Goal: Task Accomplishment & Management: Use online tool/utility

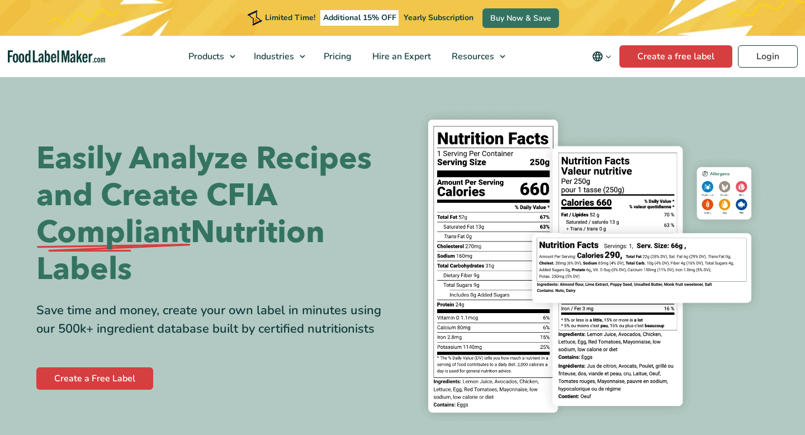
click at [769, 27] on div "Limited Time! Additional 15% OFF Yearly Subscription Buy Now & Save" at bounding box center [402, 18] width 805 height 36
click at [773, 60] on link "Login" at bounding box center [768, 56] width 60 height 22
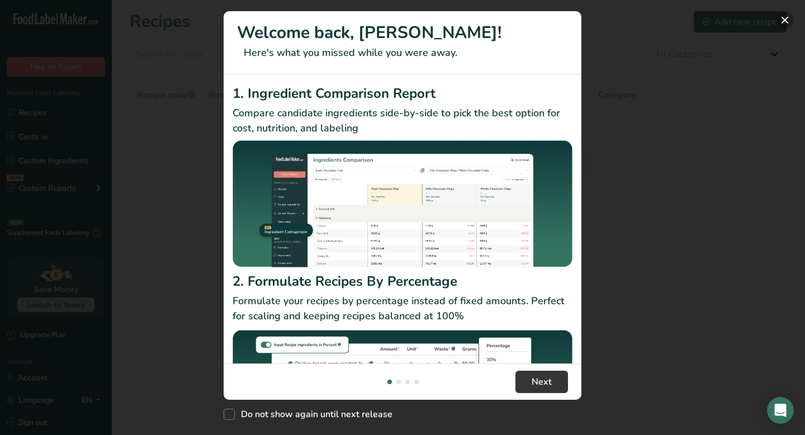
click at [782, 17] on button "New Features" at bounding box center [785, 20] width 18 height 18
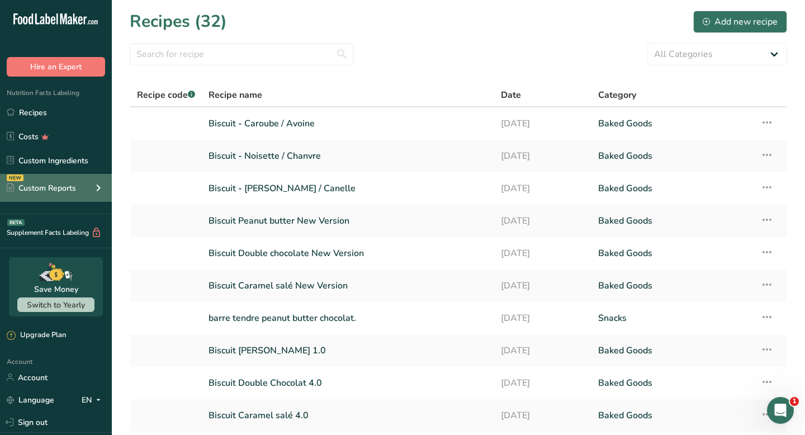
click at [49, 189] on div "Custom Reports" at bounding box center [41, 188] width 69 height 12
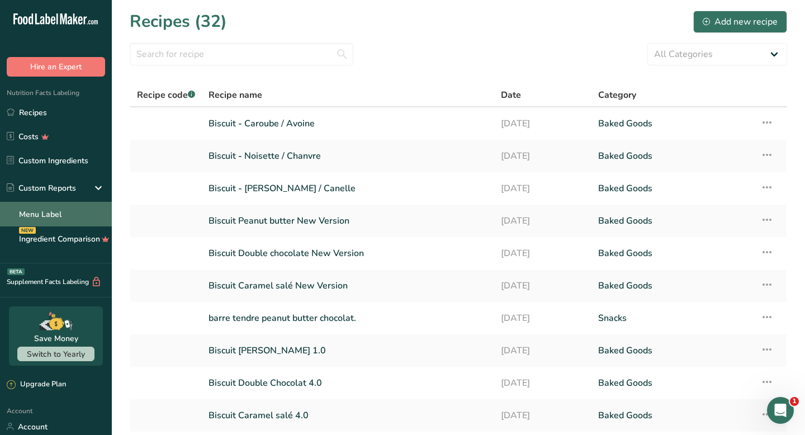
click at [61, 216] on link "Menu Label" at bounding box center [56, 214] width 112 height 25
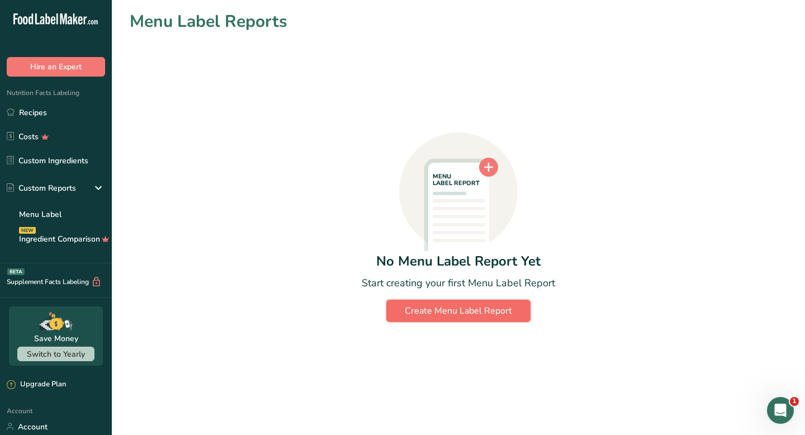
click at [460, 311] on div "Create Menu Label Report" at bounding box center [458, 310] width 107 height 13
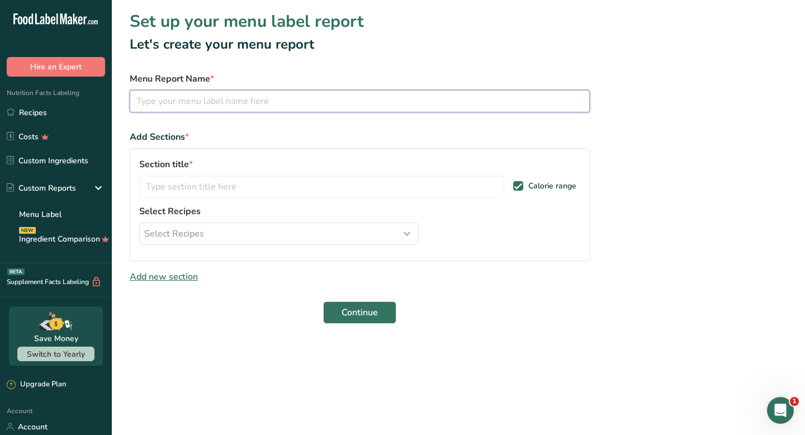
click at [233, 102] on input "text" at bounding box center [360, 101] width 460 height 22
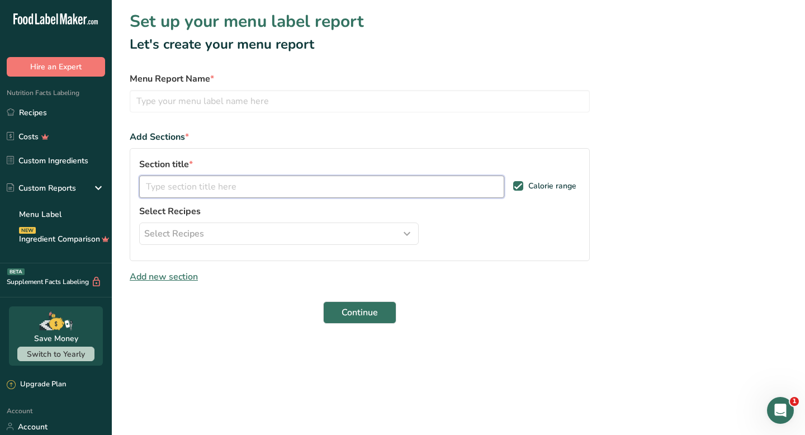
click at [254, 192] on input "text" at bounding box center [321, 187] width 365 height 22
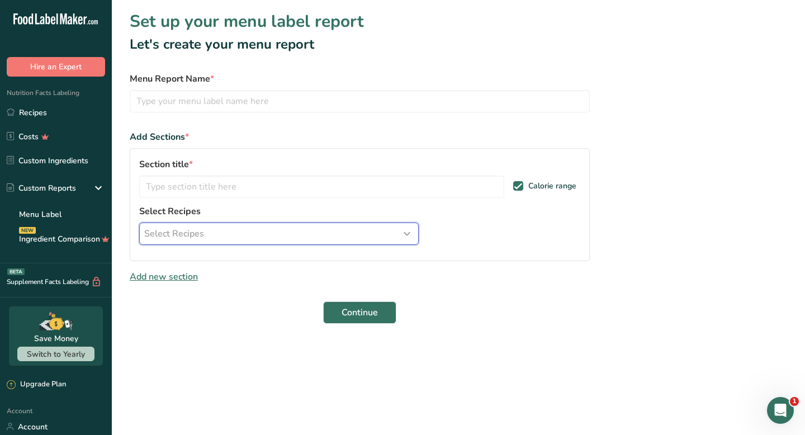
click at [256, 238] on div "Select Recipes" at bounding box center [278, 233] width 269 height 13
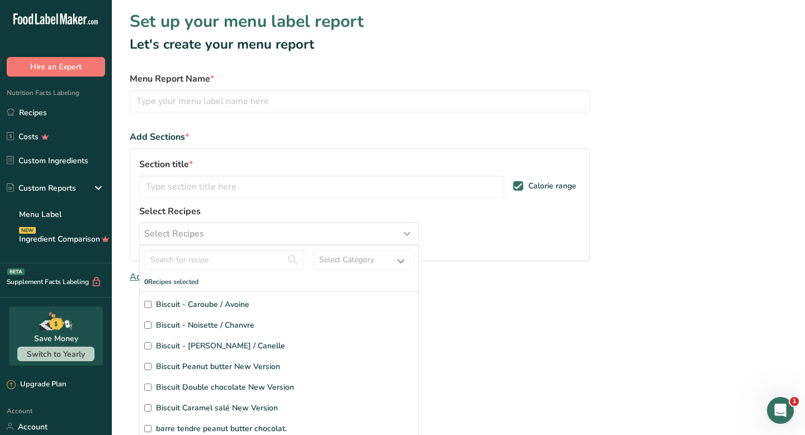
click at [235, 175] on div "Section title *" at bounding box center [321, 178] width 365 height 40
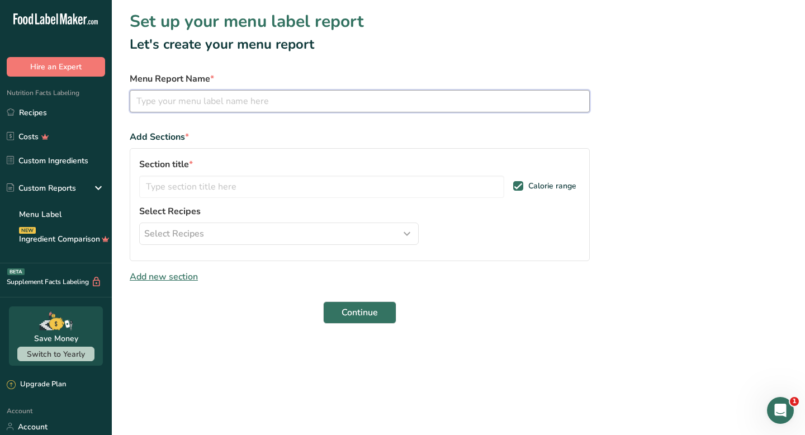
click at [239, 107] on input "text" at bounding box center [360, 101] width 460 height 22
type input "B"
click at [176, 105] on input "FitCookie FitFuel" at bounding box center [360, 101] width 460 height 22
type input "FitCookie / FitFuel"
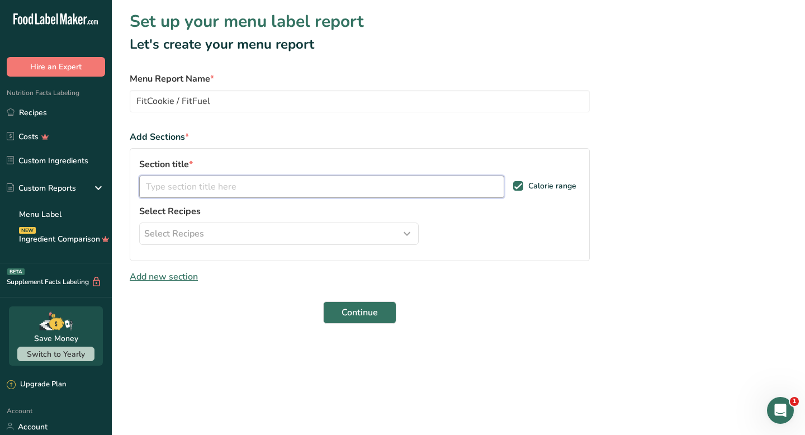
click at [244, 187] on input "text" at bounding box center [321, 187] width 365 height 22
click at [328, 190] on input "text" at bounding box center [321, 187] width 365 height 22
type input "n"
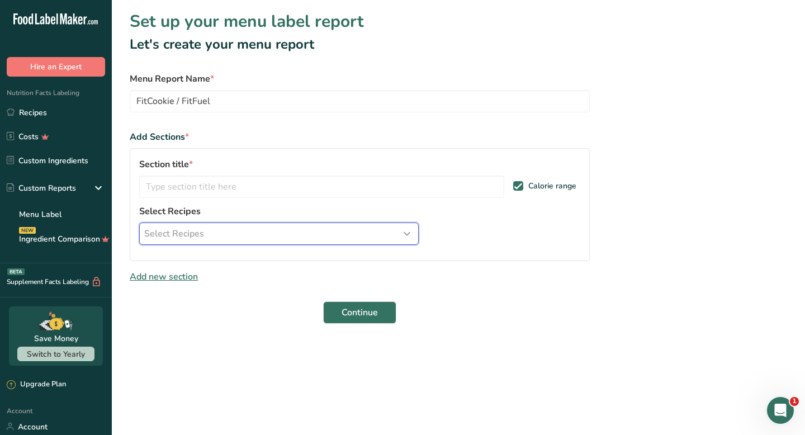
click at [251, 229] on div "Select Recipes" at bounding box center [278, 233] width 269 height 13
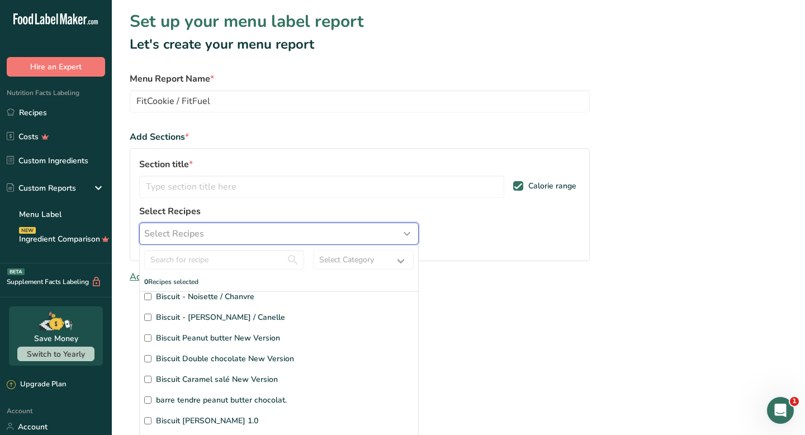
scroll to position [39, 0]
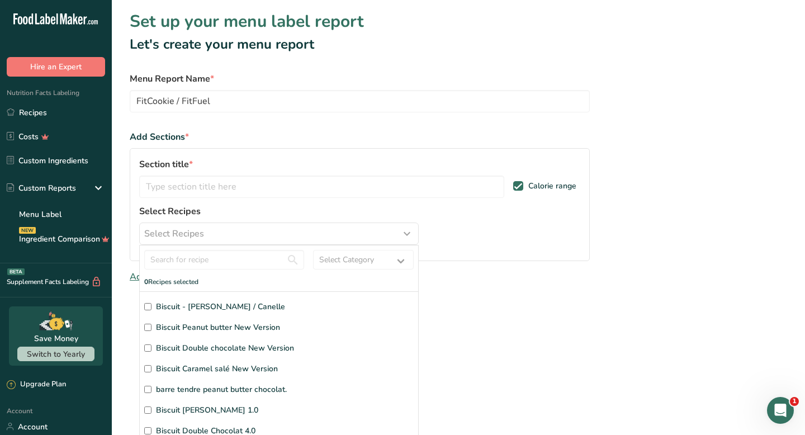
click at [148, 327] on input "Biscuit Peanut butter New Version" at bounding box center [147, 327] width 7 height 7
checkbox input "true"
click at [147, 348] on input "Biscuit Double chocolate New Version" at bounding box center [147, 347] width 7 height 7
checkbox input "true"
click at [147, 371] on input "Biscuit Caramel salé New Version" at bounding box center [147, 368] width 7 height 7
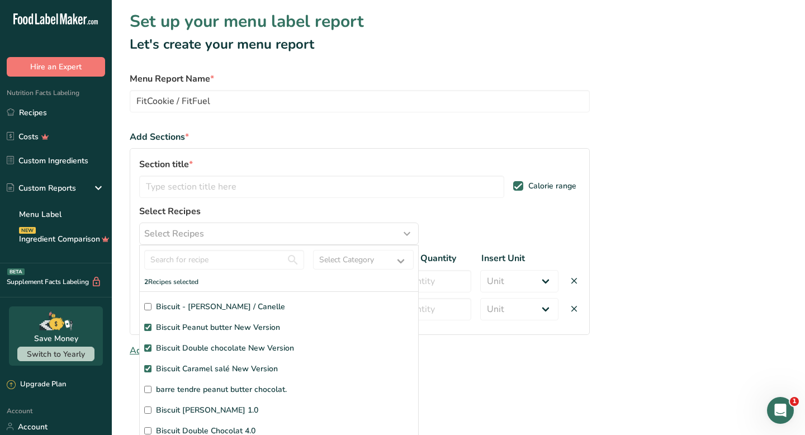
checkbox input "true"
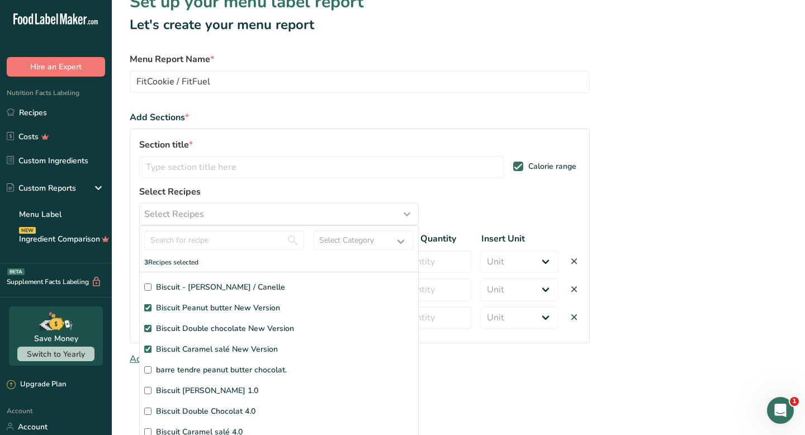
scroll to position [23, 0]
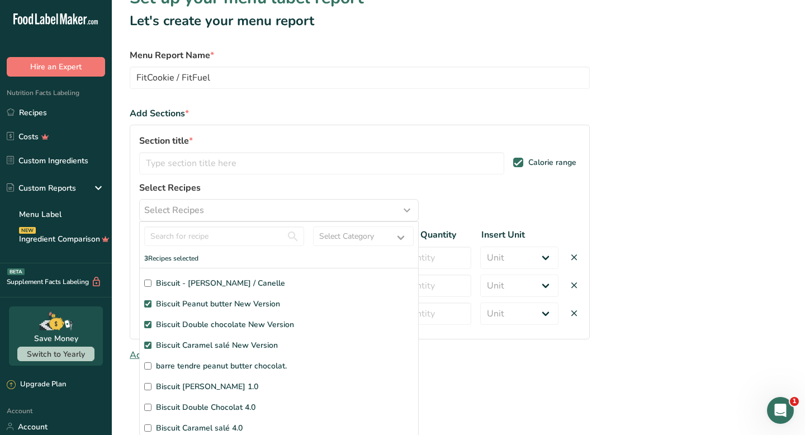
click at [466, 206] on div "Section title * Calorie range Select Recipes Select Recipes Select Category All…" at bounding box center [360, 232] width 460 height 215
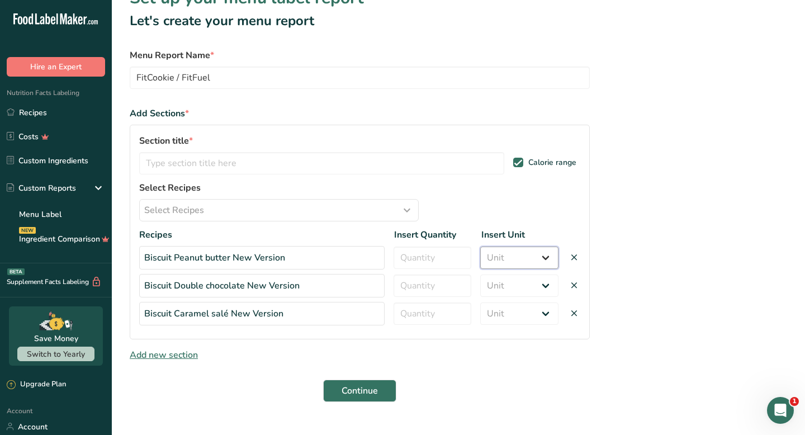
click at [523, 262] on select "Unit Serving Package g kg mg mcg lb oz" at bounding box center [519, 258] width 78 height 22
click at [540, 254] on select "Unit Serving Package g kg mg mcg lb oz" at bounding box center [519, 258] width 78 height 22
click at [447, 255] on input "number" at bounding box center [433, 258] width 78 height 22
type input "1"
click at [425, 299] on div "Recipes Insert Quantity Insert Unit Biscuit Peanut butter New Version 1 Unit Se…" at bounding box center [359, 276] width 441 height 97
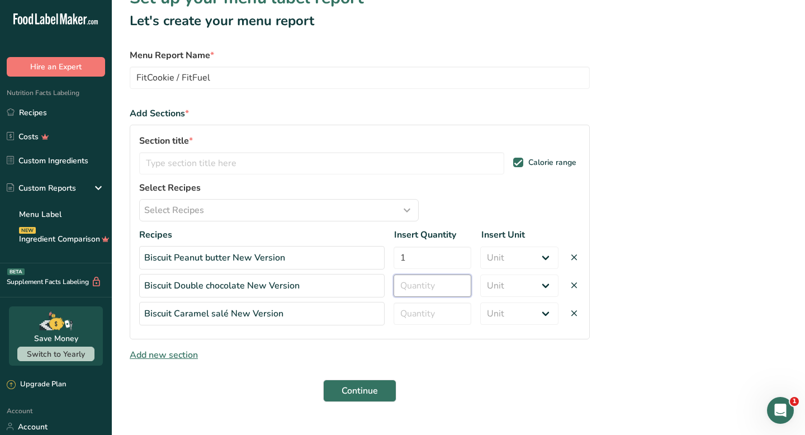
click at [427, 292] on input "number" at bounding box center [433, 286] width 78 height 22
type input "1"
click at [425, 322] on input "number" at bounding box center [433, 313] width 78 height 22
type input "1"
click at [507, 259] on select "Unit Serving Package g kg mg mcg lb oz" at bounding box center [519, 258] width 78 height 22
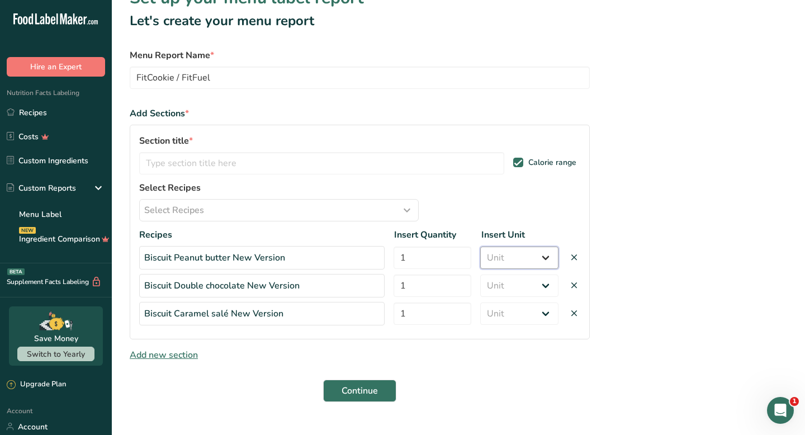
select select "0"
click at [502, 285] on select "Unit Serving Package g kg mg mcg lb oz" at bounding box center [519, 286] width 78 height 22
select select "0"
click at [503, 314] on select "Unit Serving Package g kg mg mcg lb oz" at bounding box center [519, 313] width 78 height 22
select select "0"
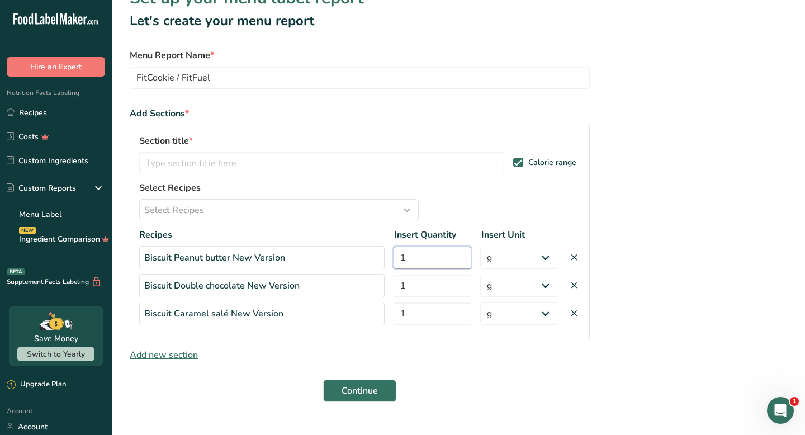
click at [431, 255] on input "1" at bounding box center [433, 258] width 78 height 22
type input "55"
click at [431, 281] on input "1" at bounding box center [433, 286] width 78 height 22
type input "55"
click at [426, 312] on input "1" at bounding box center [433, 313] width 78 height 22
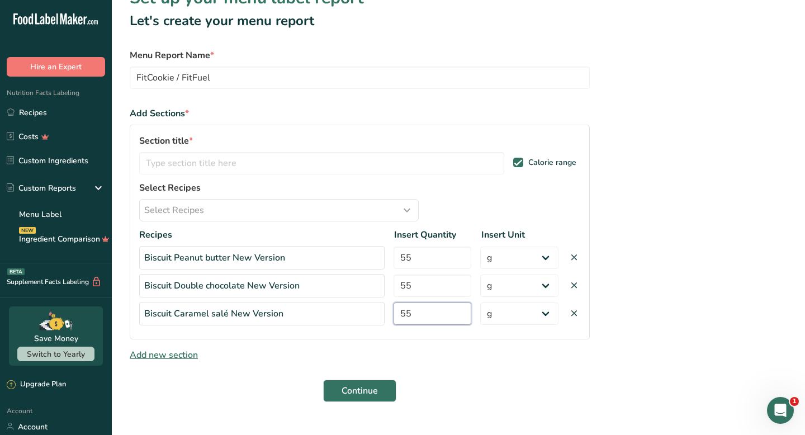
type input "55"
click at [452, 336] on div "Section title * Calorie range Select Recipes Select Recipes Select Category All…" at bounding box center [360, 232] width 460 height 215
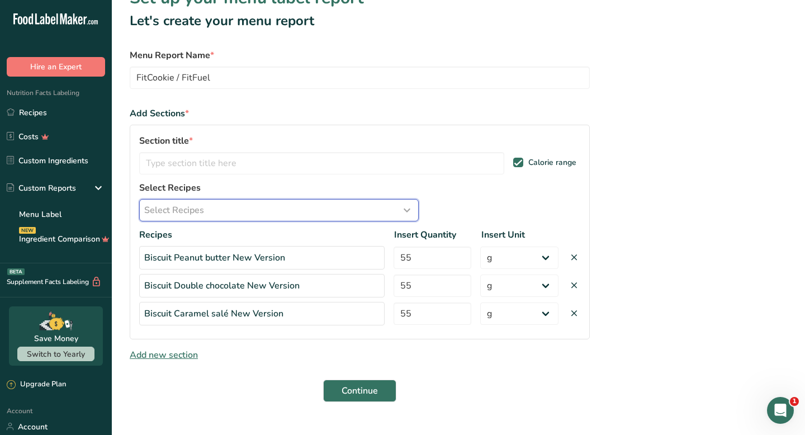
click at [274, 208] on div "Select Recipes" at bounding box center [278, 210] width 269 height 13
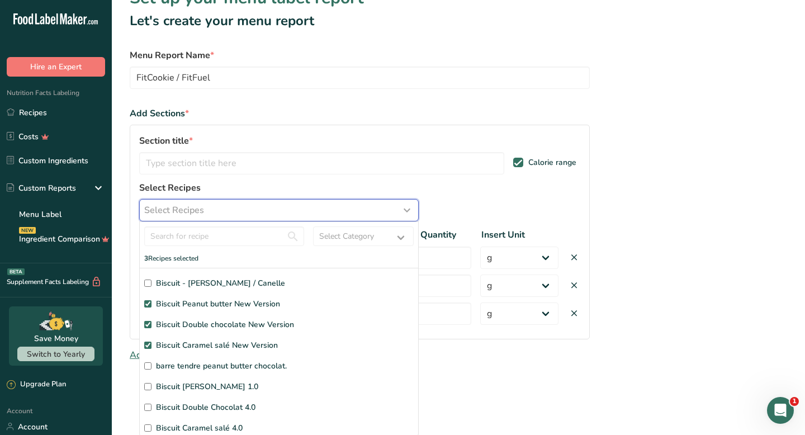
click at [274, 208] on div "Select Recipes" at bounding box center [278, 210] width 269 height 13
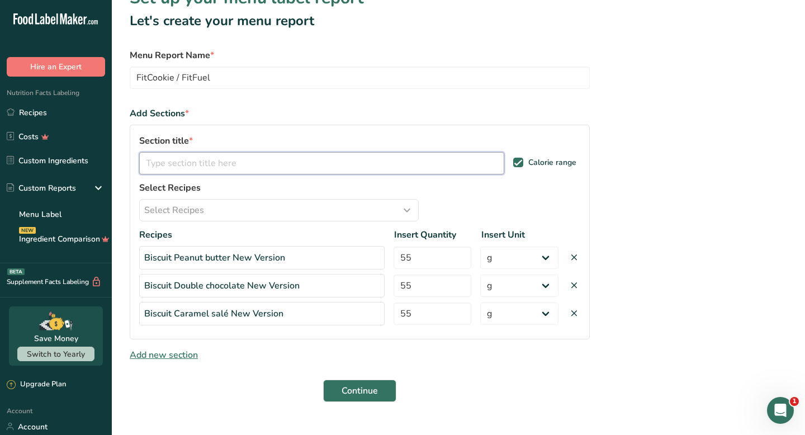
click at [284, 159] on input "text" at bounding box center [321, 163] width 365 height 22
type input "FitCookie"
click at [656, 115] on section "Set up your menu label report Let's create your menu report Menu Report Name * …" at bounding box center [458, 198] width 693 height 443
click at [385, 385] on button "Continue" at bounding box center [359, 391] width 73 height 22
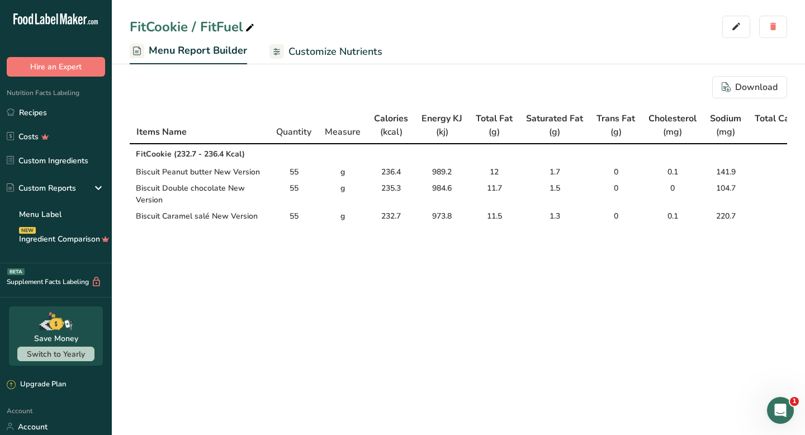
click at [365, 45] on span "Customize Nutrients" at bounding box center [336, 51] width 94 height 15
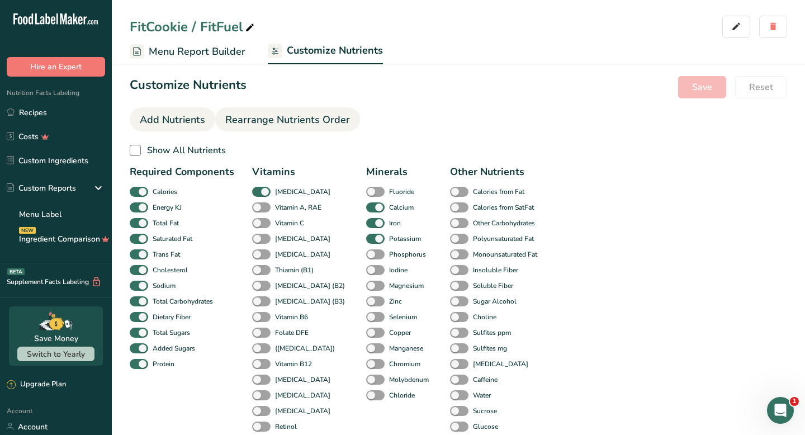
click at [273, 116] on span "Rearrange Nutrients Order" at bounding box center [287, 119] width 125 height 15
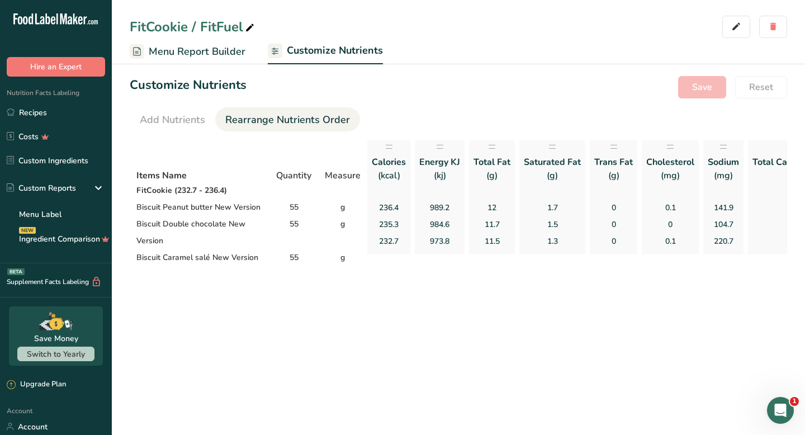
click at [185, 105] on div "Customize Nutrients Save Reset Add Nutrients Rearrange Nutrients Order Items Na…" at bounding box center [458, 171] width 693 height 226
click at [183, 110] on link "Add Nutrients" at bounding box center [172, 119] width 65 height 25
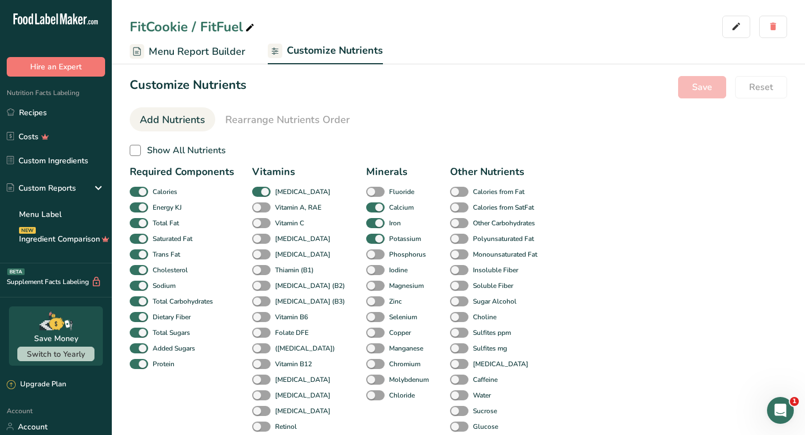
click at [227, 53] on span "Menu Report Builder" at bounding box center [197, 51] width 97 height 15
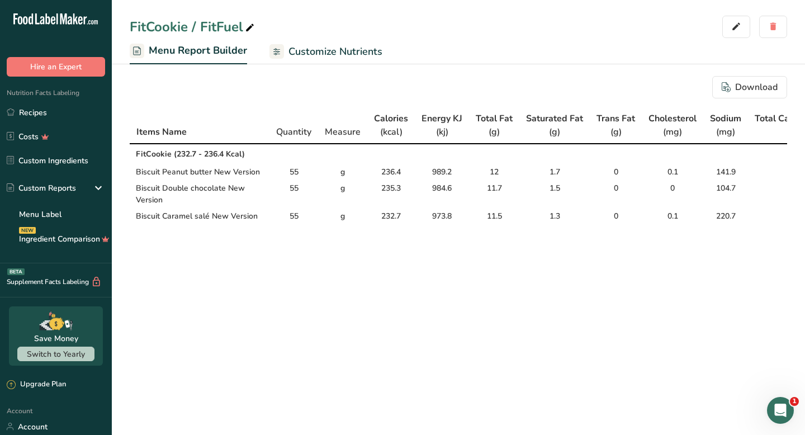
click at [305, 53] on span "Customize Nutrients" at bounding box center [336, 51] width 94 height 15
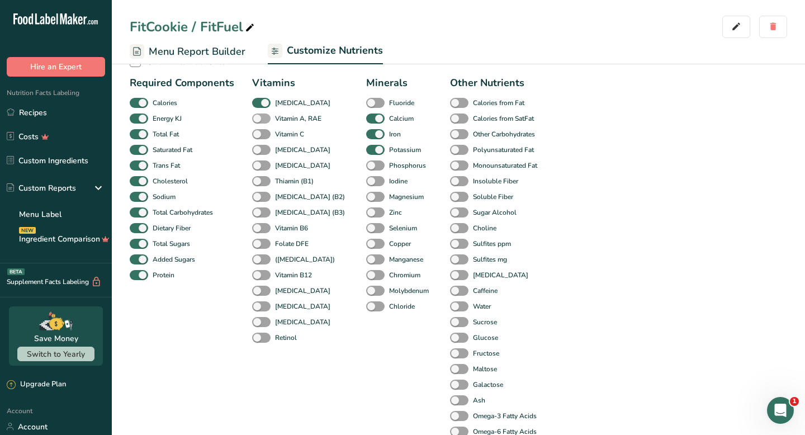
scroll to position [70, 0]
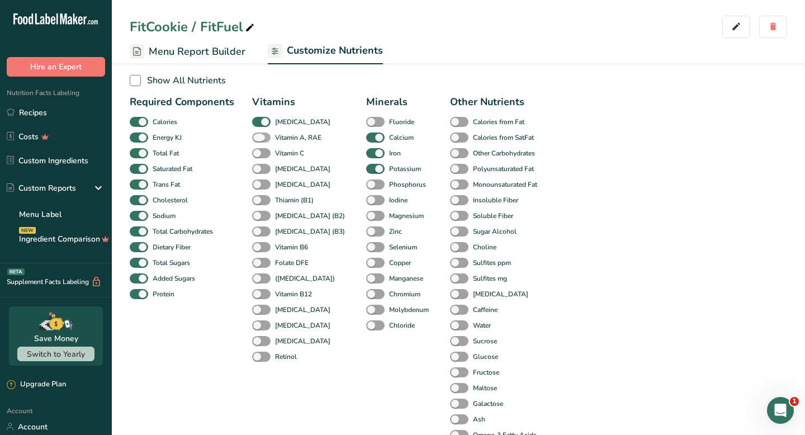
click at [262, 141] on span at bounding box center [261, 138] width 18 height 11
click at [259, 141] on input "Vitamin A, RAE" at bounding box center [255, 137] width 7 height 7
click at [262, 141] on span at bounding box center [261, 138] width 18 height 11
click at [259, 141] on input "Vitamin A, RAE" at bounding box center [255, 137] width 7 height 7
checkbox input "false"
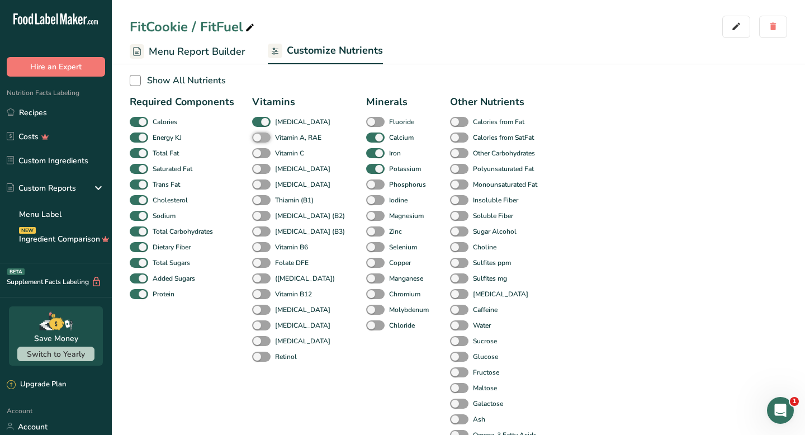
scroll to position [0, 0]
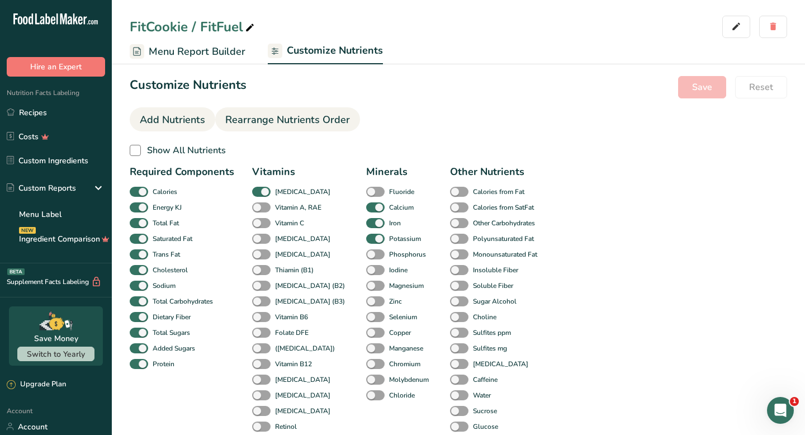
click at [273, 122] on span "Rearrange Nutrients Order" at bounding box center [287, 119] width 125 height 15
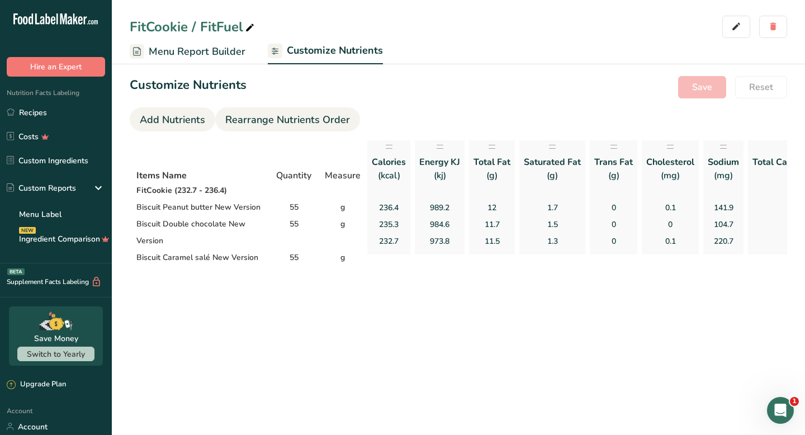
click at [162, 110] on link "Add Nutrients" at bounding box center [172, 119] width 65 height 25
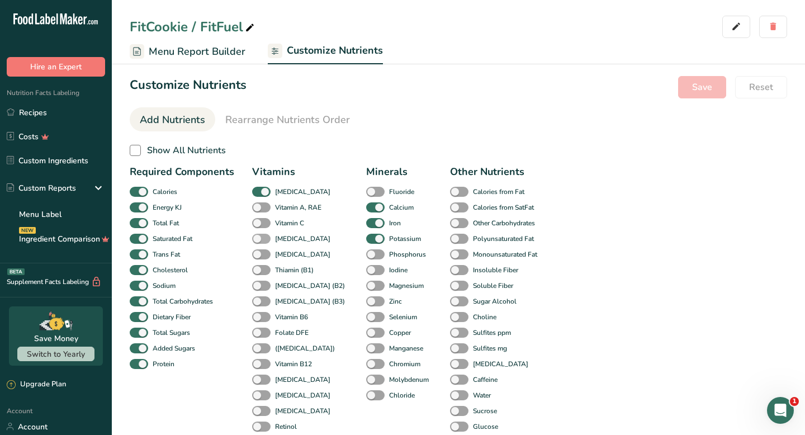
scroll to position [19, 0]
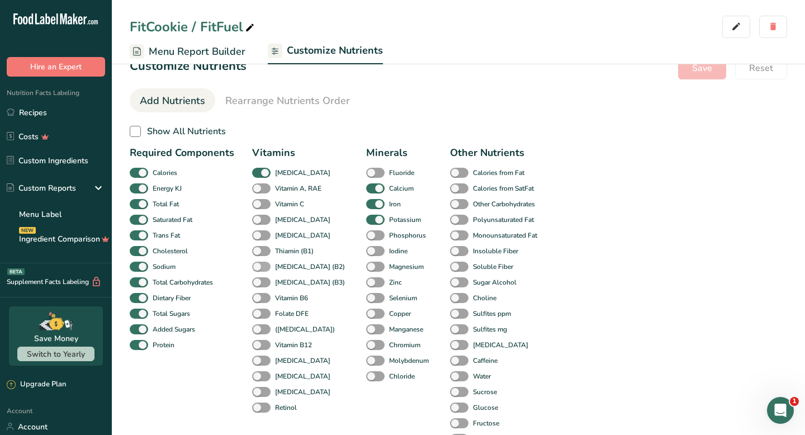
click at [261, 264] on span at bounding box center [261, 267] width 18 height 11
click at [259, 264] on input "[MEDICAL_DATA] (B2)" at bounding box center [255, 266] width 7 height 7
checkbox input "true"
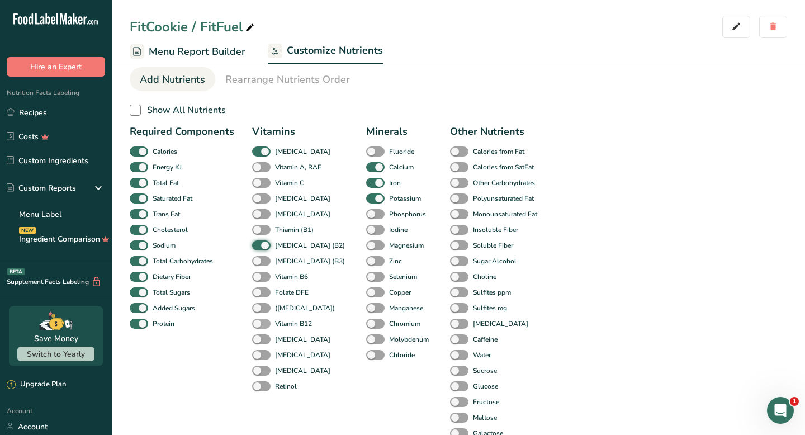
scroll to position [120, 0]
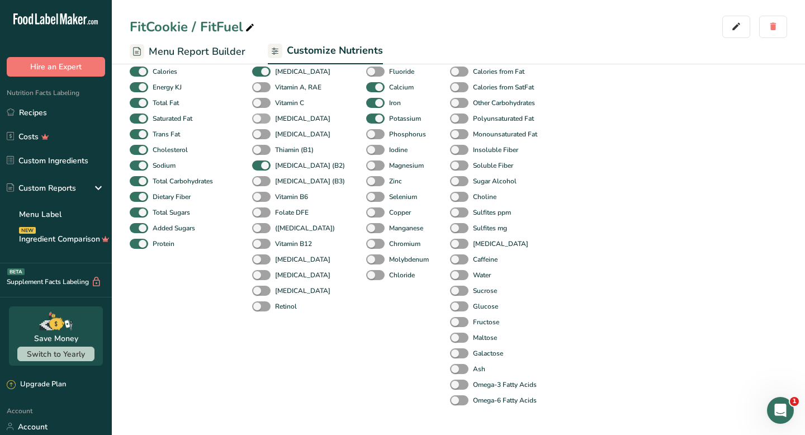
click at [259, 116] on span at bounding box center [261, 119] width 18 height 11
click at [259, 116] on input "[MEDICAL_DATA]" at bounding box center [255, 118] width 7 height 7
checkbox input "true"
click at [258, 146] on span at bounding box center [261, 150] width 18 height 11
click at [258, 146] on input "Thiamin (B1)" at bounding box center [255, 149] width 7 height 7
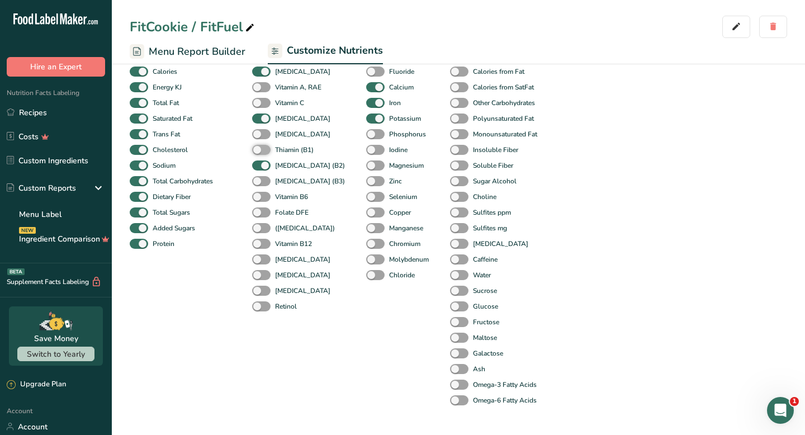
checkbox input "true"
click at [261, 194] on span at bounding box center [261, 197] width 18 height 11
click at [259, 194] on input "Vitamin B6" at bounding box center [255, 196] width 7 height 7
checkbox input "true"
click at [366, 133] on span at bounding box center [375, 134] width 18 height 11
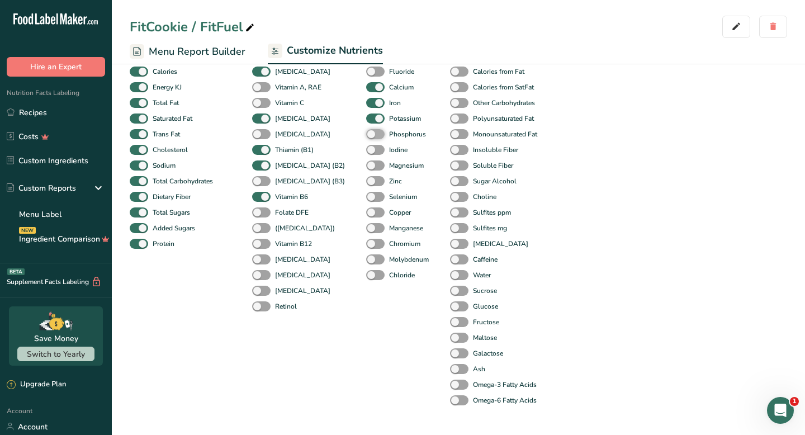
click at [366, 133] on input "Phosphorus" at bounding box center [369, 133] width 7 height 7
checkbox input "true"
click at [366, 164] on span at bounding box center [375, 165] width 18 height 11
click at [366, 164] on input "Magnesium" at bounding box center [369, 165] width 7 height 7
checkbox input "true"
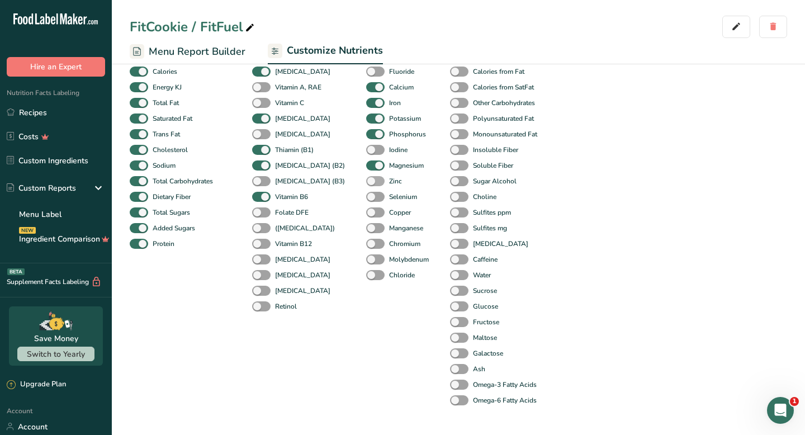
click at [366, 182] on span at bounding box center [375, 181] width 18 height 11
click at [366, 182] on input "Zinc" at bounding box center [369, 180] width 7 height 7
checkbox input "true"
click at [366, 212] on span at bounding box center [375, 212] width 18 height 11
click at [366, 212] on input "Copper" at bounding box center [369, 212] width 7 height 7
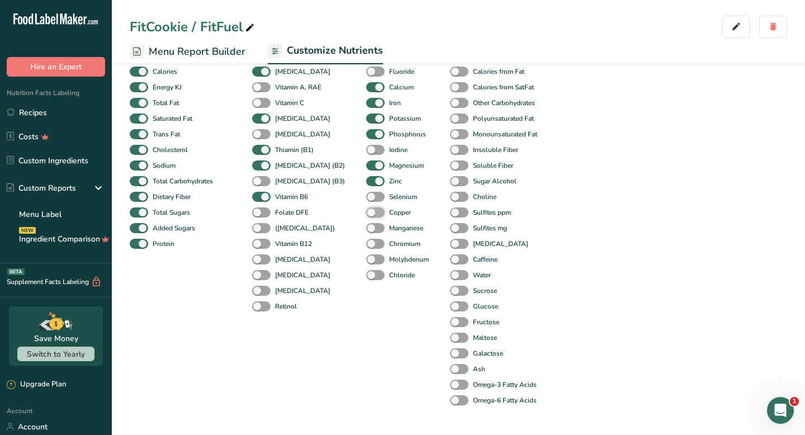
checkbox input "true"
click at [263, 209] on span at bounding box center [261, 212] width 18 height 11
click at [259, 209] on input "Folate DFE" at bounding box center [255, 212] width 7 height 7
click at [263, 209] on span at bounding box center [261, 212] width 18 height 11
click at [259, 209] on input "Folate DFE" at bounding box center [255, 212] width 7 height 7
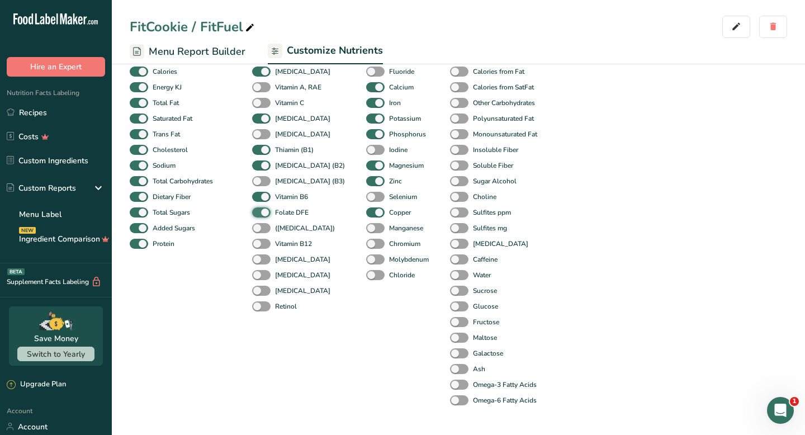
checkbox input "false"
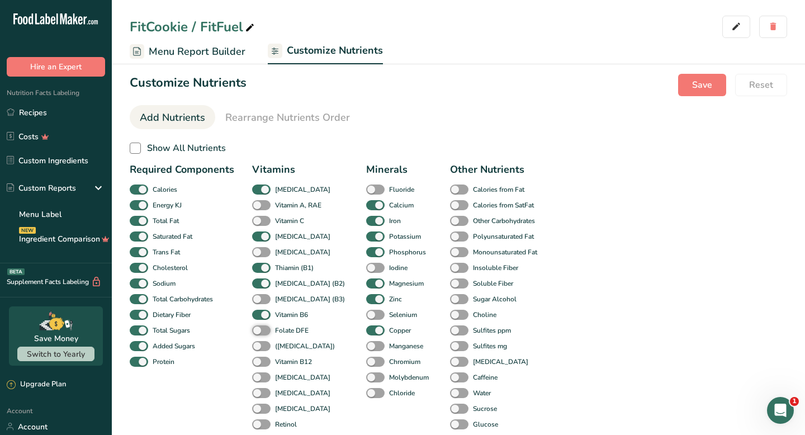
scroll to position [0, 0]
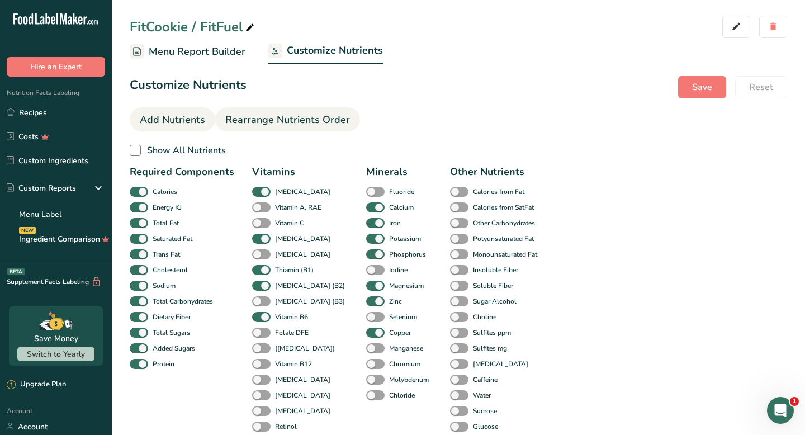
click at [292, 119] on span "Rearrange Nutrients Order" at bounding box center [287, 119] width 125 height 15
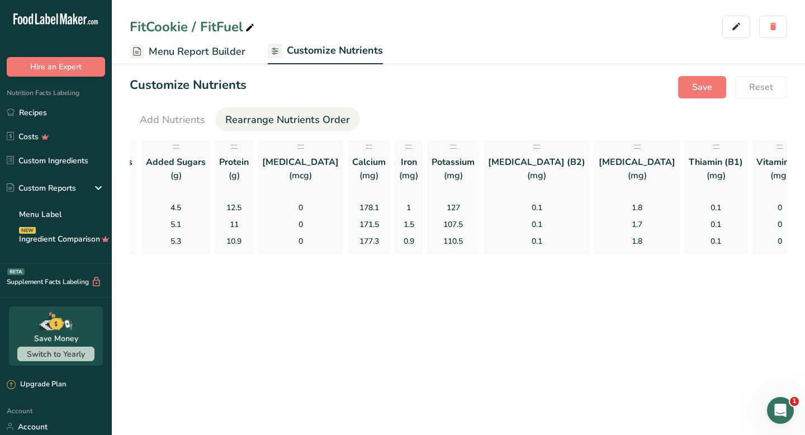
scroll to position [0, 951]
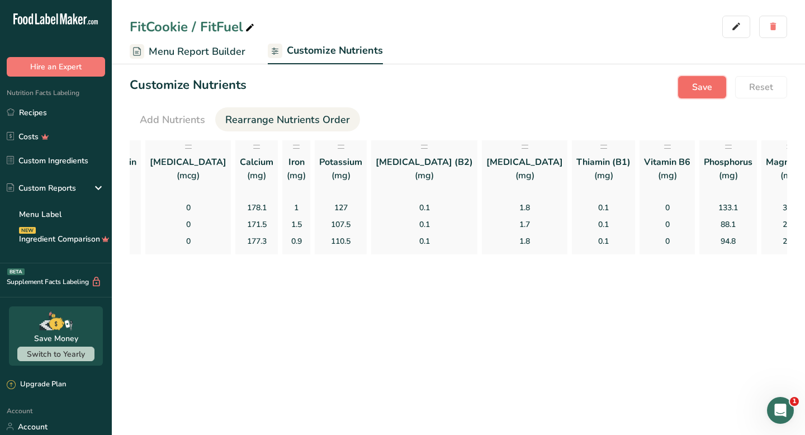
click at [711, 81] on span "Save" at bounding box center [702, 87] width 20 height 13
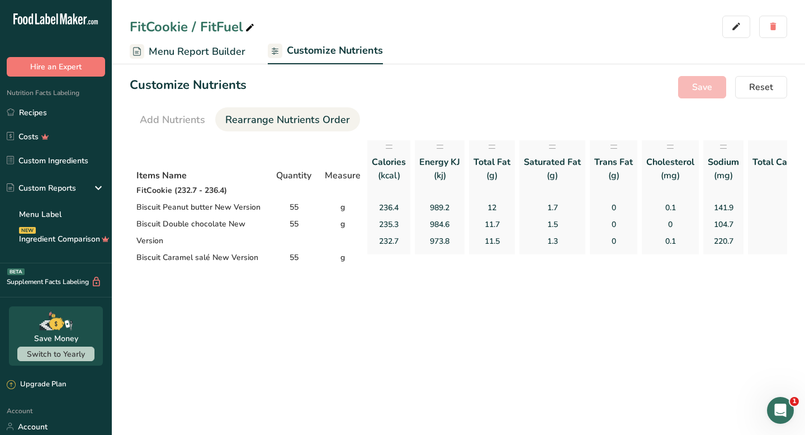
click at [187, 49] on span "Menu Report Builder" at bounding box center [197, 51] width 97 height 15
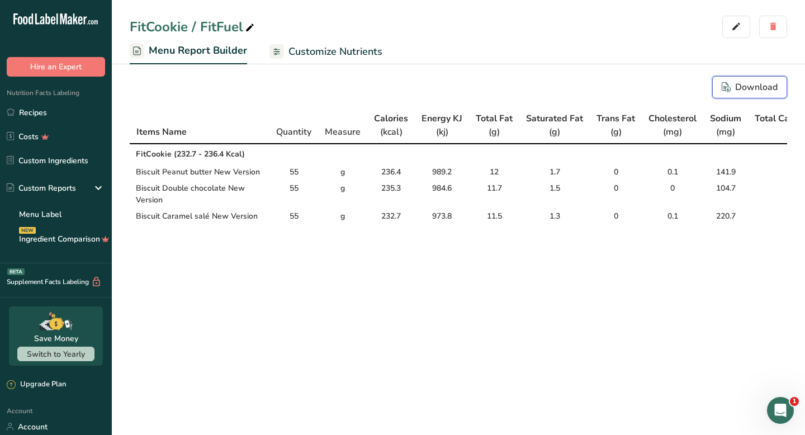
click at [754, 88] on div "Download" at bounding box center [750, 87] width 56 height 13
click at [31, 112] on link "Recipes" at bounding box center [56, 112] width 112 height 21
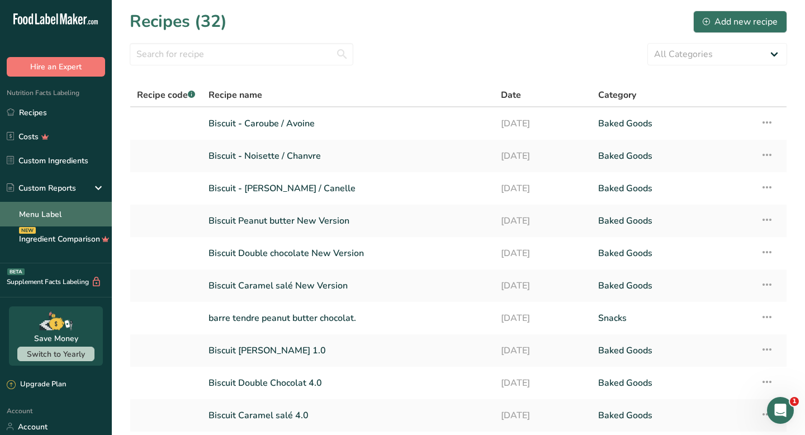
click at [60, 220] on link "Menu Label" at bounding box center [56, 214] width 112 height 25
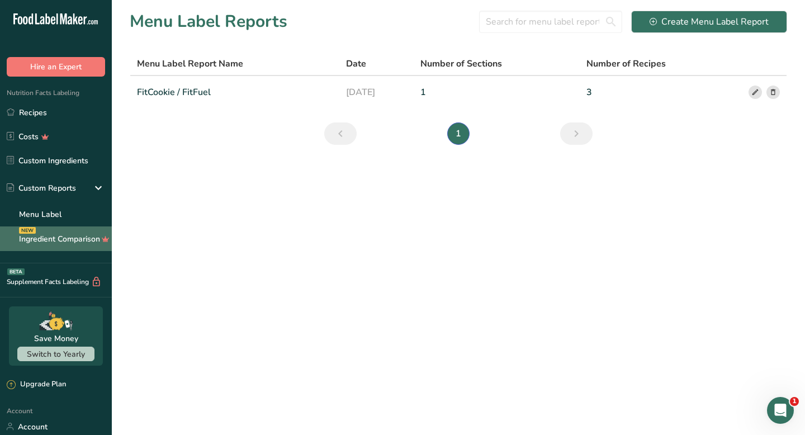
click at [75, 235] on link "Ingredient Comparison NEW" at bounding box center [56, 238] width 112 height 25
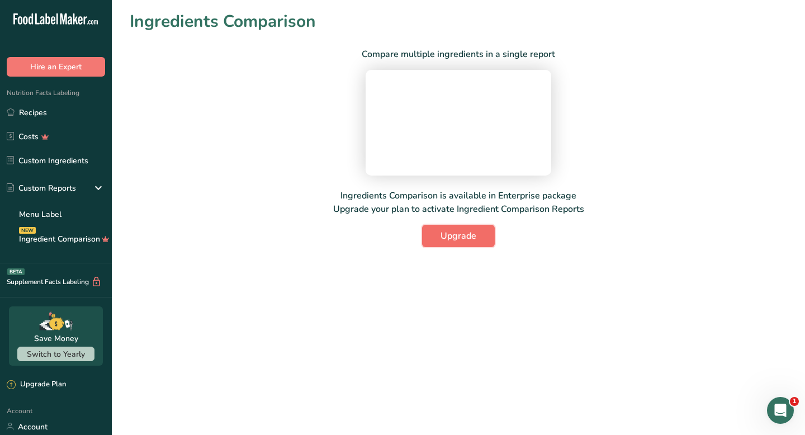
click at [461, 243] on span "Upgrade" at bounding box center [459, 235] width 36 height 13
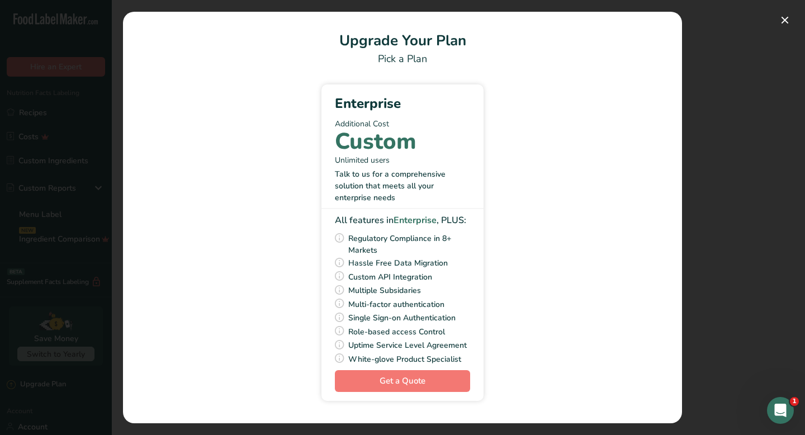
click at [783, 30] on div "Pick Your Pricing Plan Modal" at bounding box center [402, 217] width 805 height 435
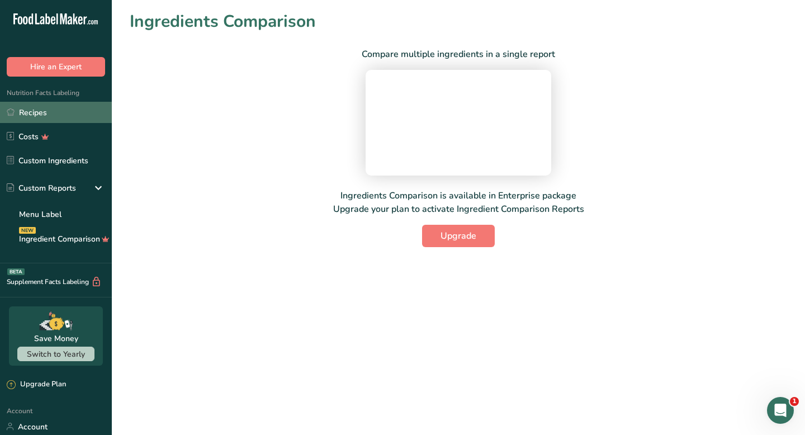
click at [40, 116] on link "Recipes" at bounding box center [56, 112] width 112 height 21
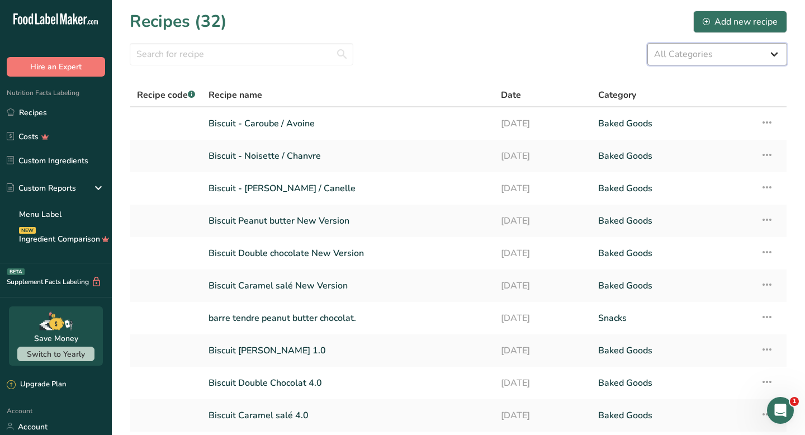
click at [728, 60] on select "All Categories Baked Goods [GEOGRAPHIC_DATA] Confectionery Cooked Meals, Salads…" at bounding box center [717, 54] width 140 height 22
select select "6"
click at [771, 221] on icon at bounding box center [766, 220] width 13 height 20
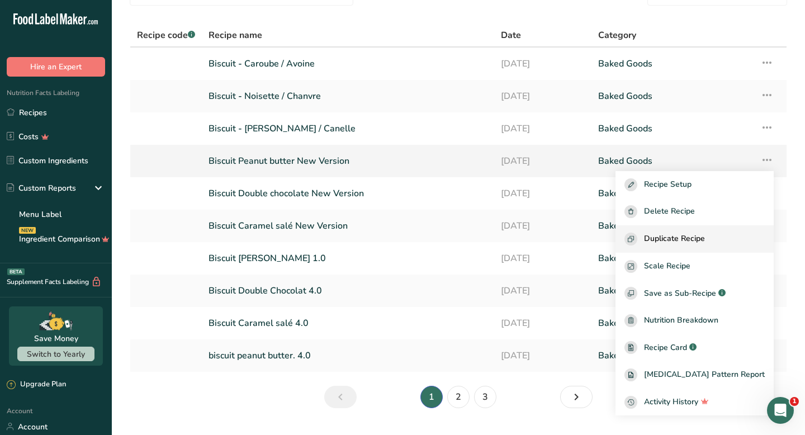
scroll to position [65, 0]
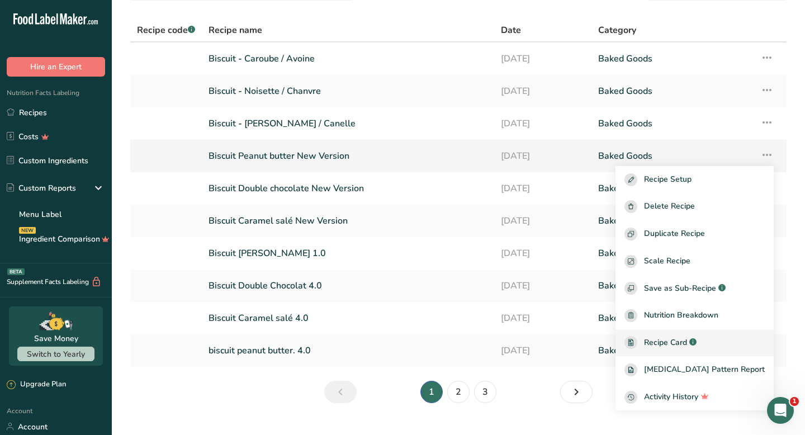
click at [687, 346] on span "Recipe Card" at bounding box center [665, 343] width 43 height 12
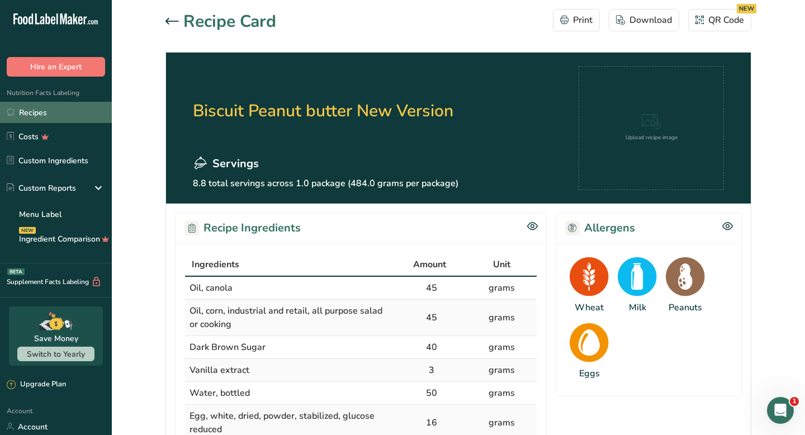
click at [31, 116] on link "Recipes" at bounding box center [56, 112] width 112 height 21
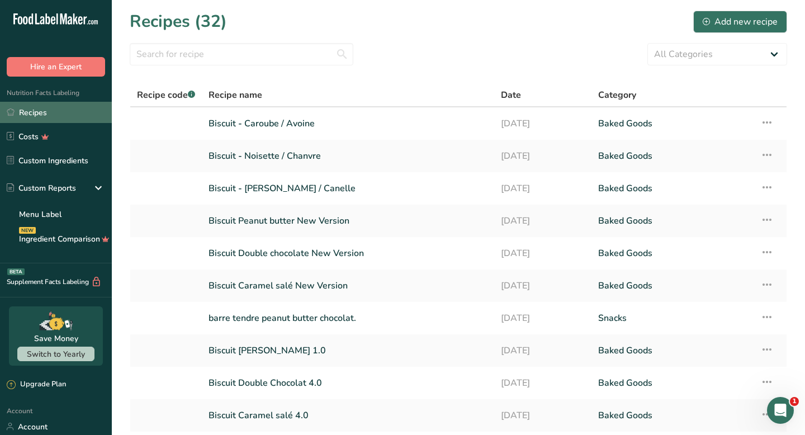
click at [19, 114] on link "Recipes" at bounding box center [56, 112] width 112 height 21
